Goal: Task Accomplishment & Management: Manage account settings

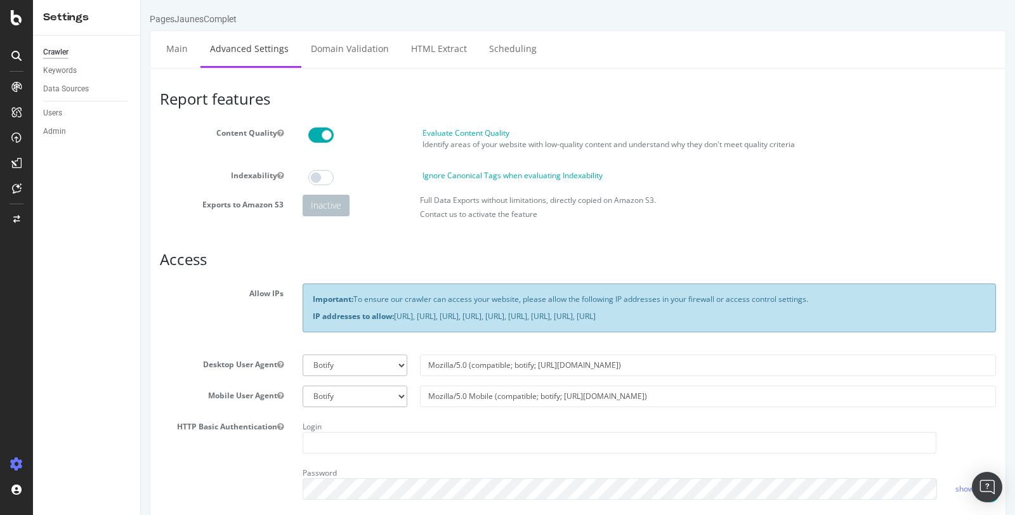
scroll to position [216, 0]
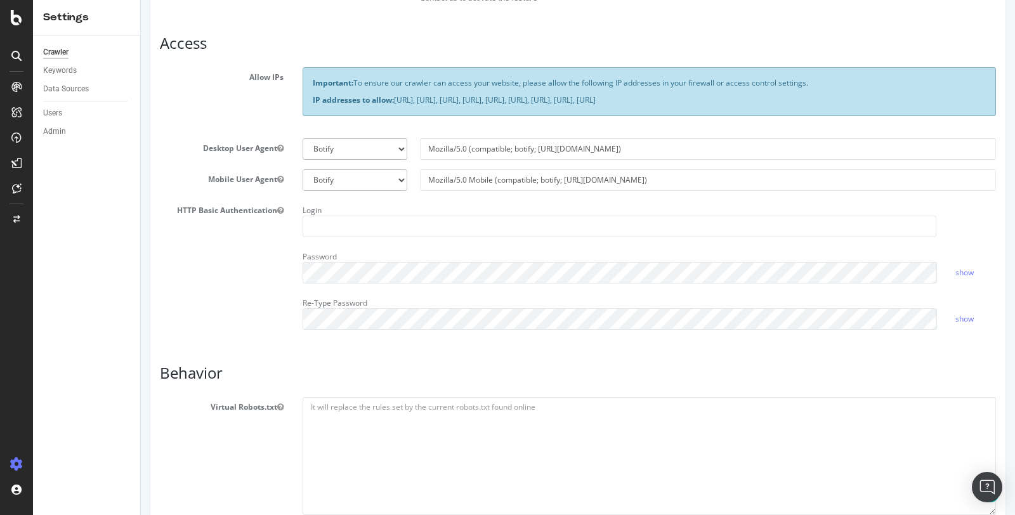
click at [463, 99] on p "IP addresses to allow: [URL], [URL], [URL], [URL], [URL], [URL], [URL], [URL], …" at bounding box center [649, 100] width 673 height 11
copy p "IP addresses to allow: [URL], [URL], [URL], [URL], [URL], [URL], [URL], [URL], …"
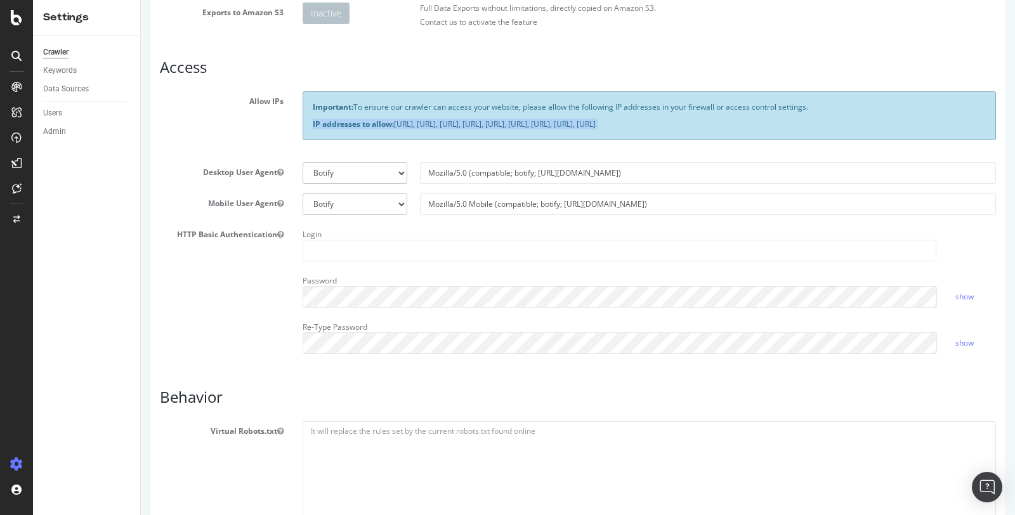
scroll to position [0, 0]
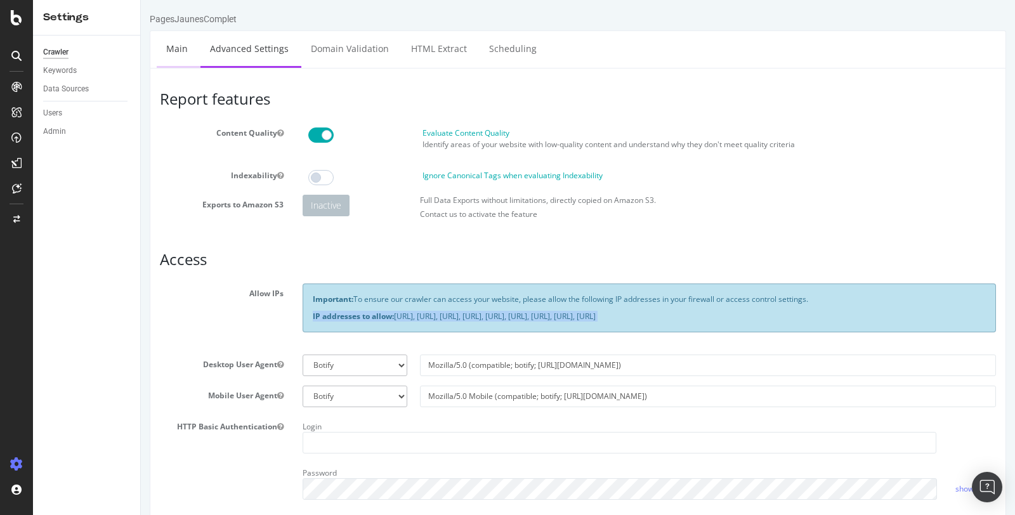
click at [185, 53] on link "Main" at bounding box center [177, 48] width 41 height 35
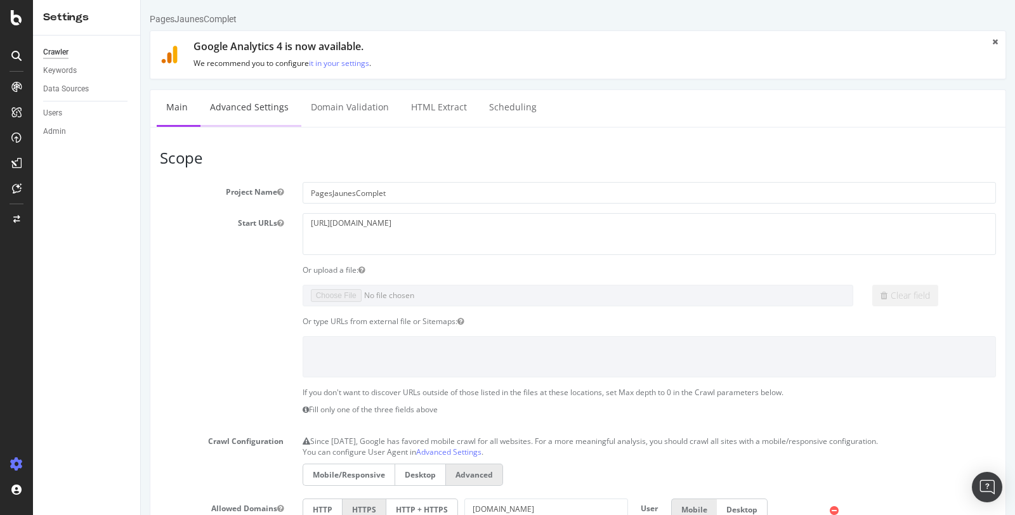
click at [256, 105] on link "Advanced Settings" at bounding box center [250, 107] width 98 height 35
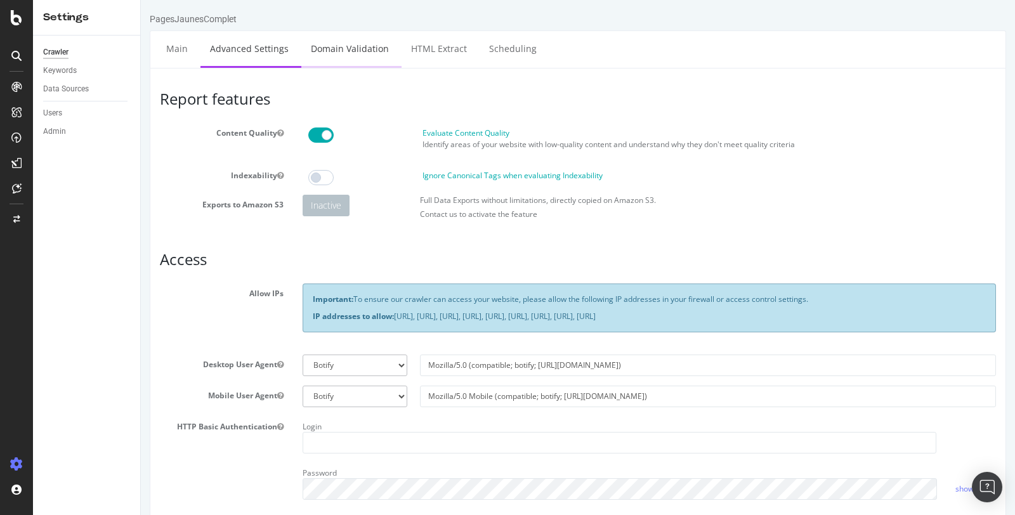
click at [372, 54] on link "Domain Validation" at bounding box center [349, 48] width 97 height 35
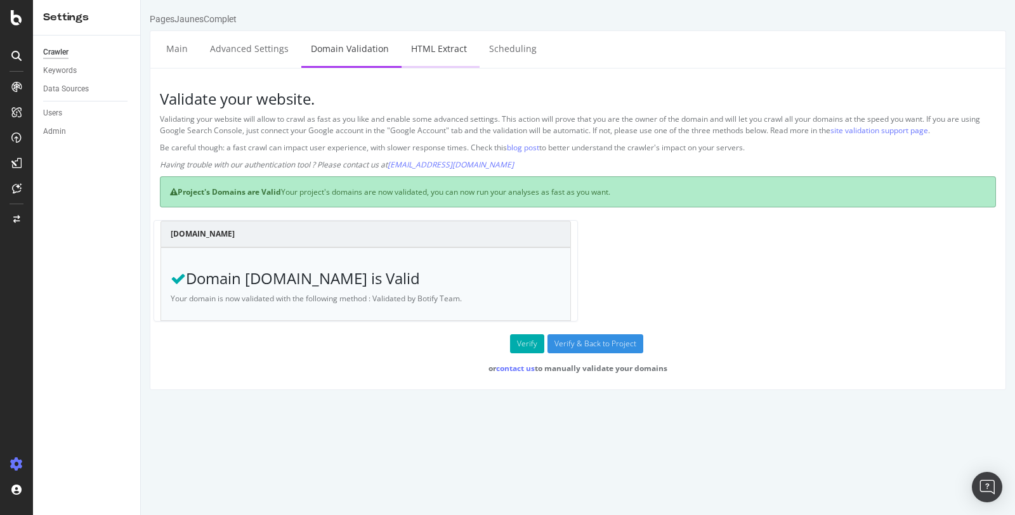
click at [439, 65] on link "HTML Extract" at bounding box center [439, 48] width 75 height 35
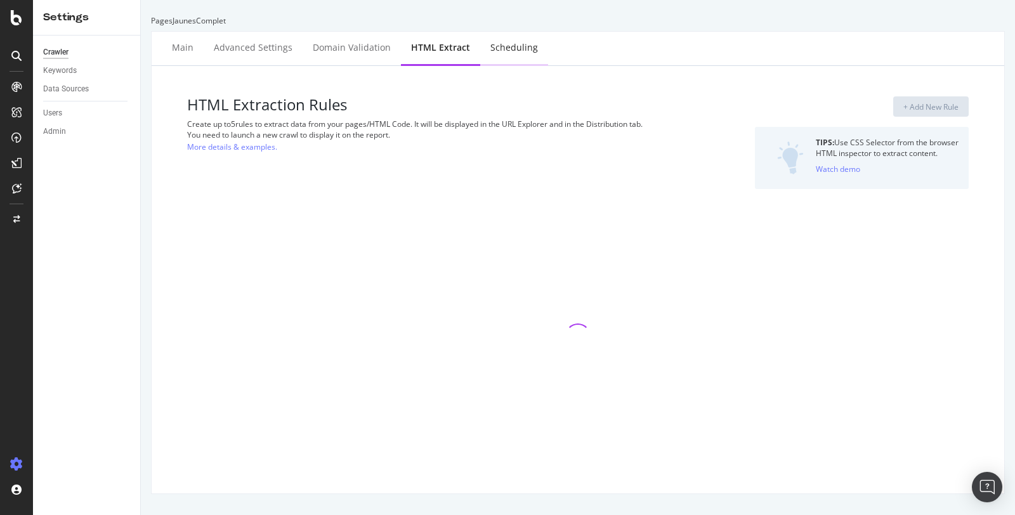
select select "i"
select select "count"
select select "exist"
select select "i"
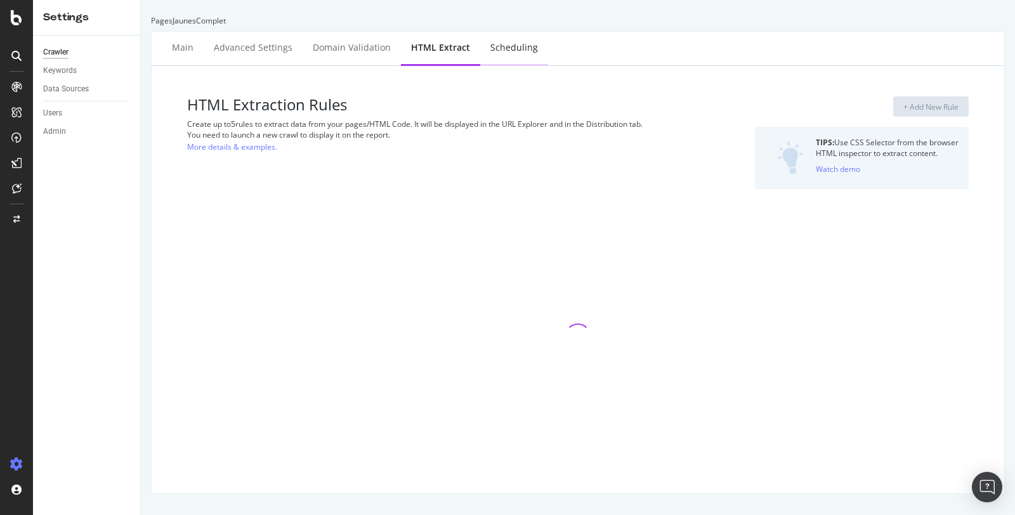
select select "i"
select select "exist"
select select "i"
select select "exist"
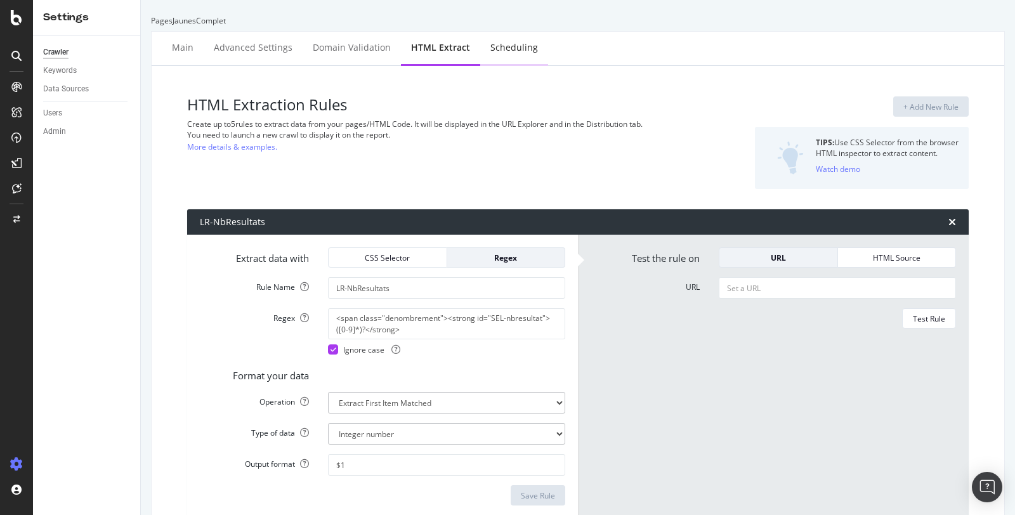
click at [510, 50] on div "Scheduling" at bounding box center [515, 47] width 48 height 13
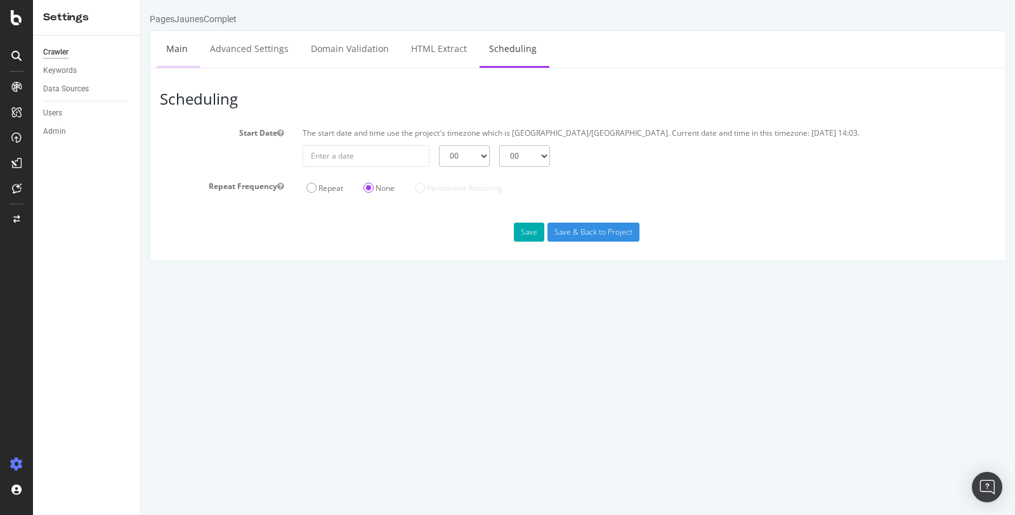
click at [166, 51] on link "Main" at bounding box center [177, 48] width 41 height 35
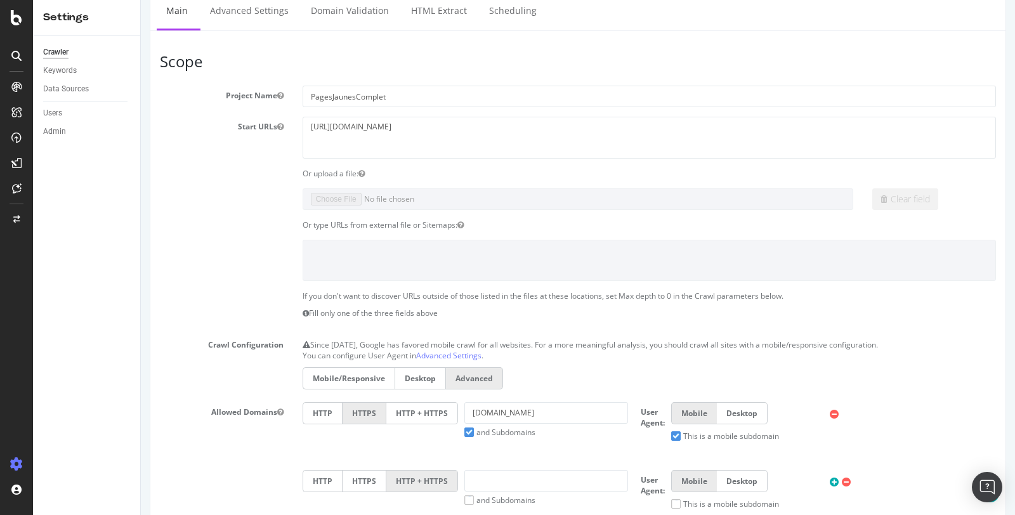
scroll to position [300, 0]
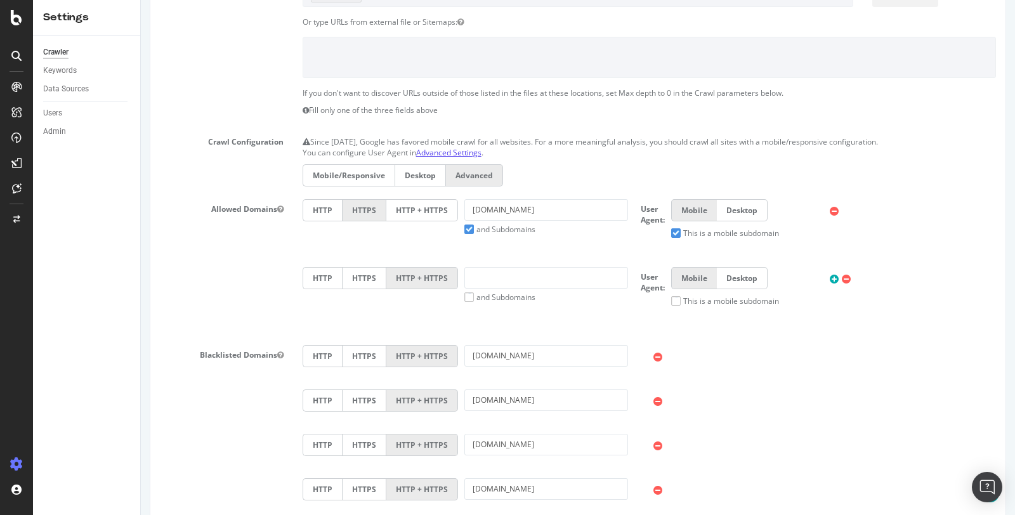
click at [457, 147] on link "Advanced Settings" at bounding box center [448, 152] width 65 height 11
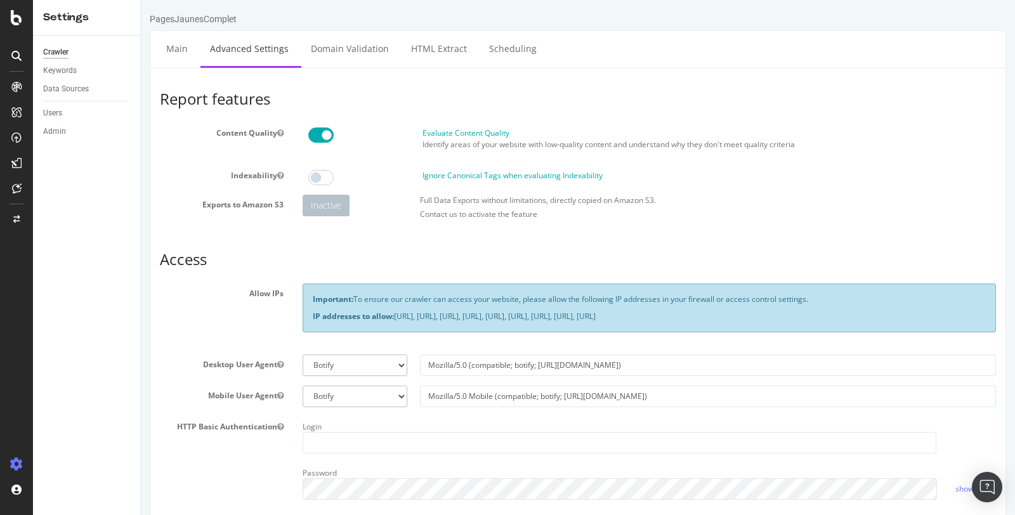
click at [60, 53] on div "Crawler" at bounding box center [55, 52] width 25 height 13
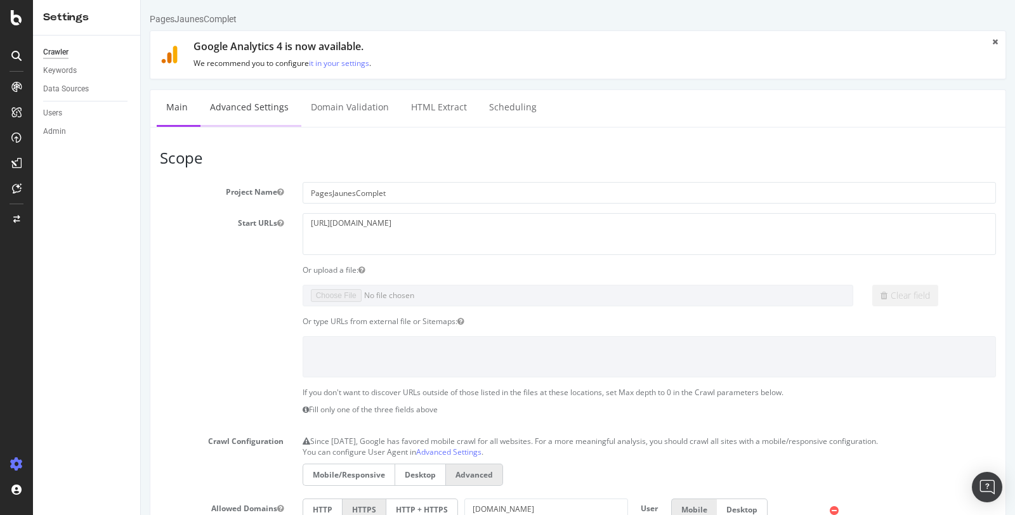
click at [251, 102] on link "Advanced Settings" at bounding box center [250, 107] width 98 height 35
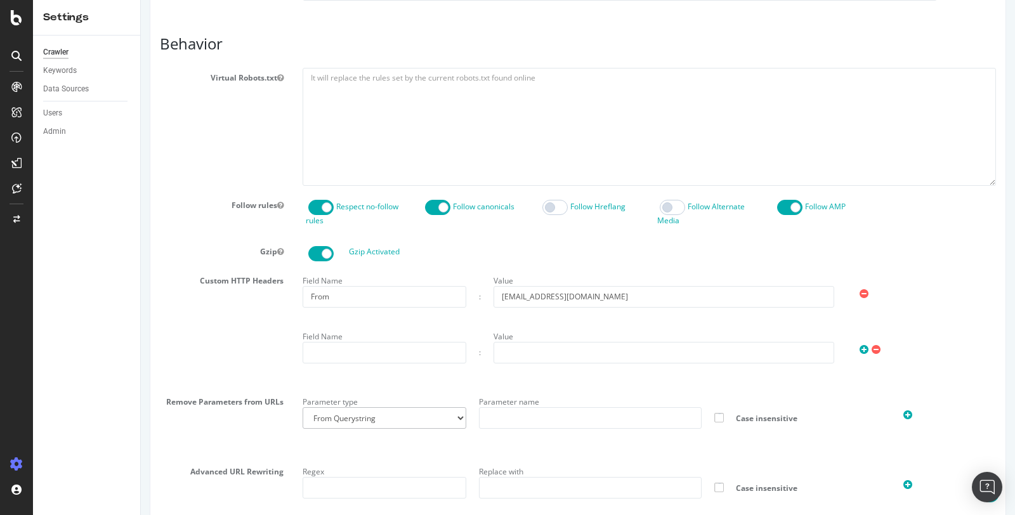
scroll to position [658, 0]
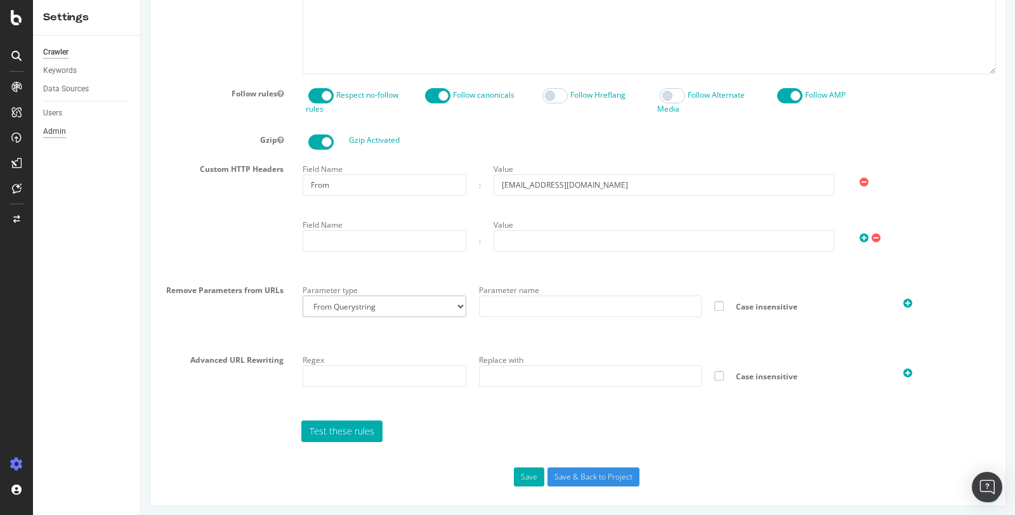
click at [63, 130] on div "Admin" at bounding box center [54, 131] width 23 height 13
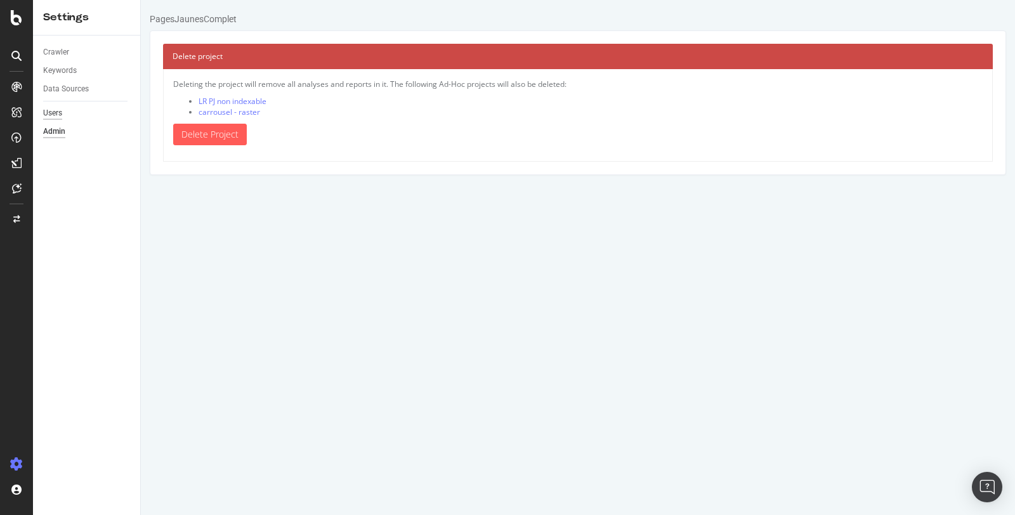
click at [62, 113] on div "Users" at bounding box center [52, 113] width 19 height 13
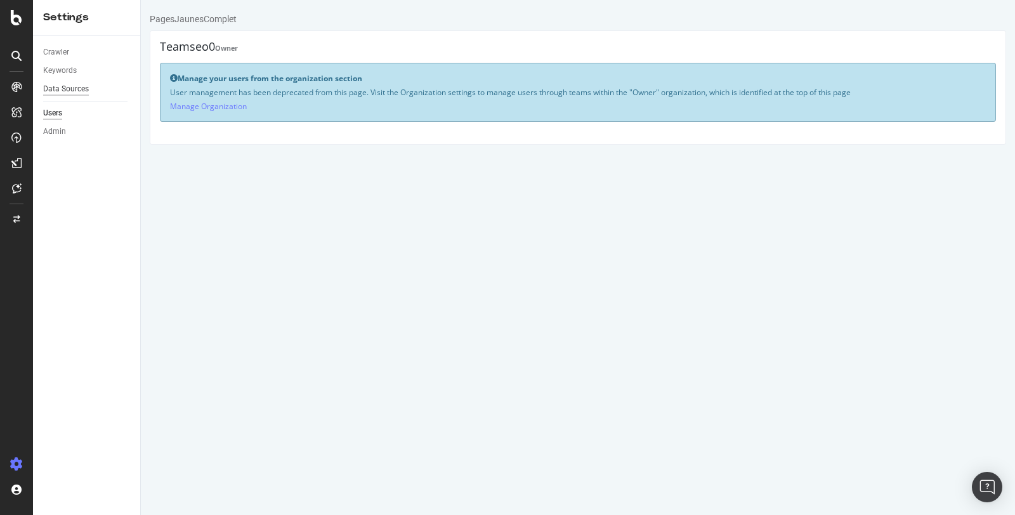
click at [64, 91] on div "Data Sources" at bounding box center [66, 89] width 46 height 13
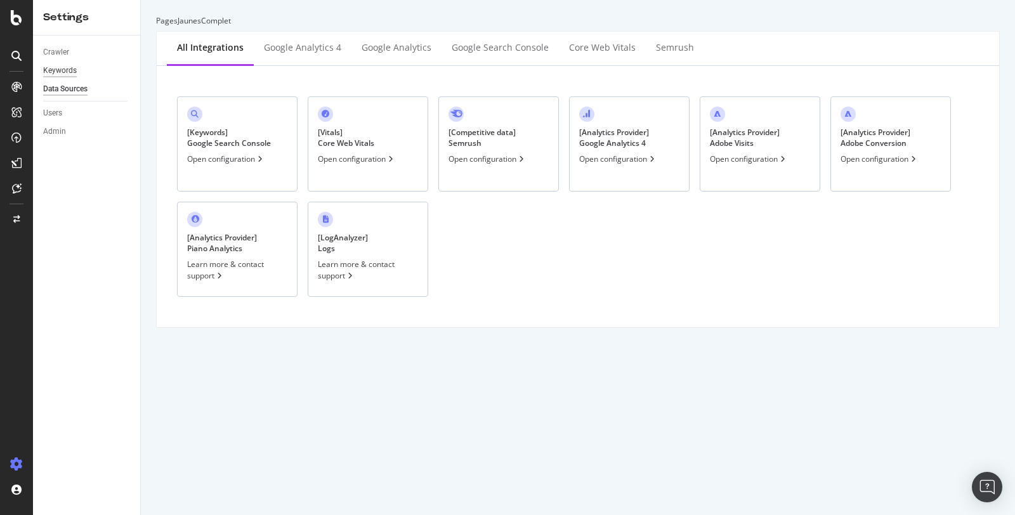
click at [66, 72] on div "Keywords" at bounding box center [60, 70] width 34 height 13
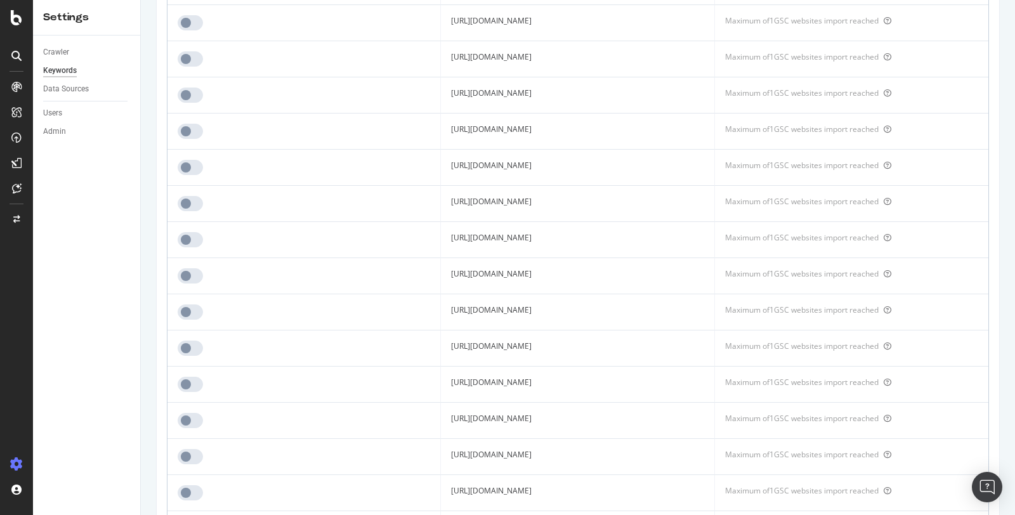
scroll to position [3112, 0]
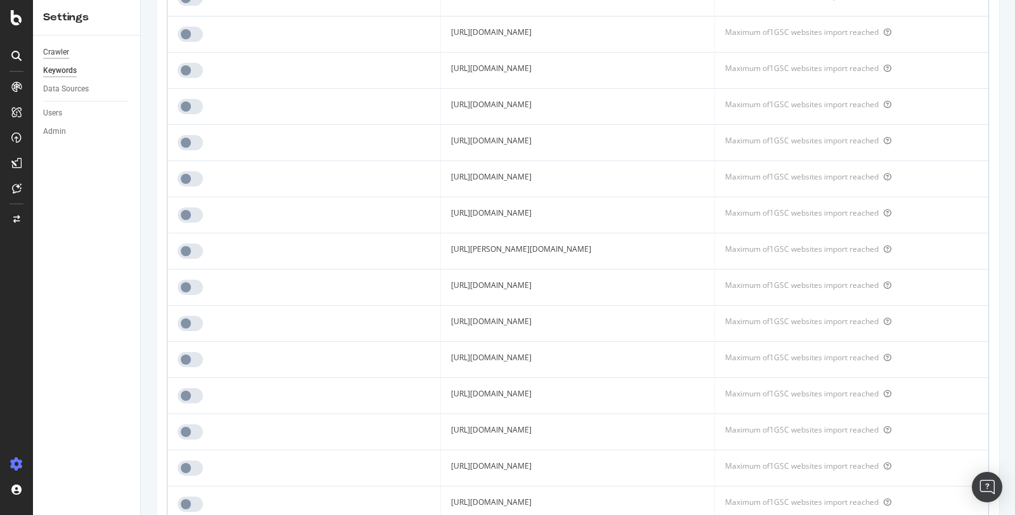
click at [66, 55] on div "Crawler" at bounding box center [56, 52] width 26 height 13
